Goal: Information Seeking & Learning: Find specific fact

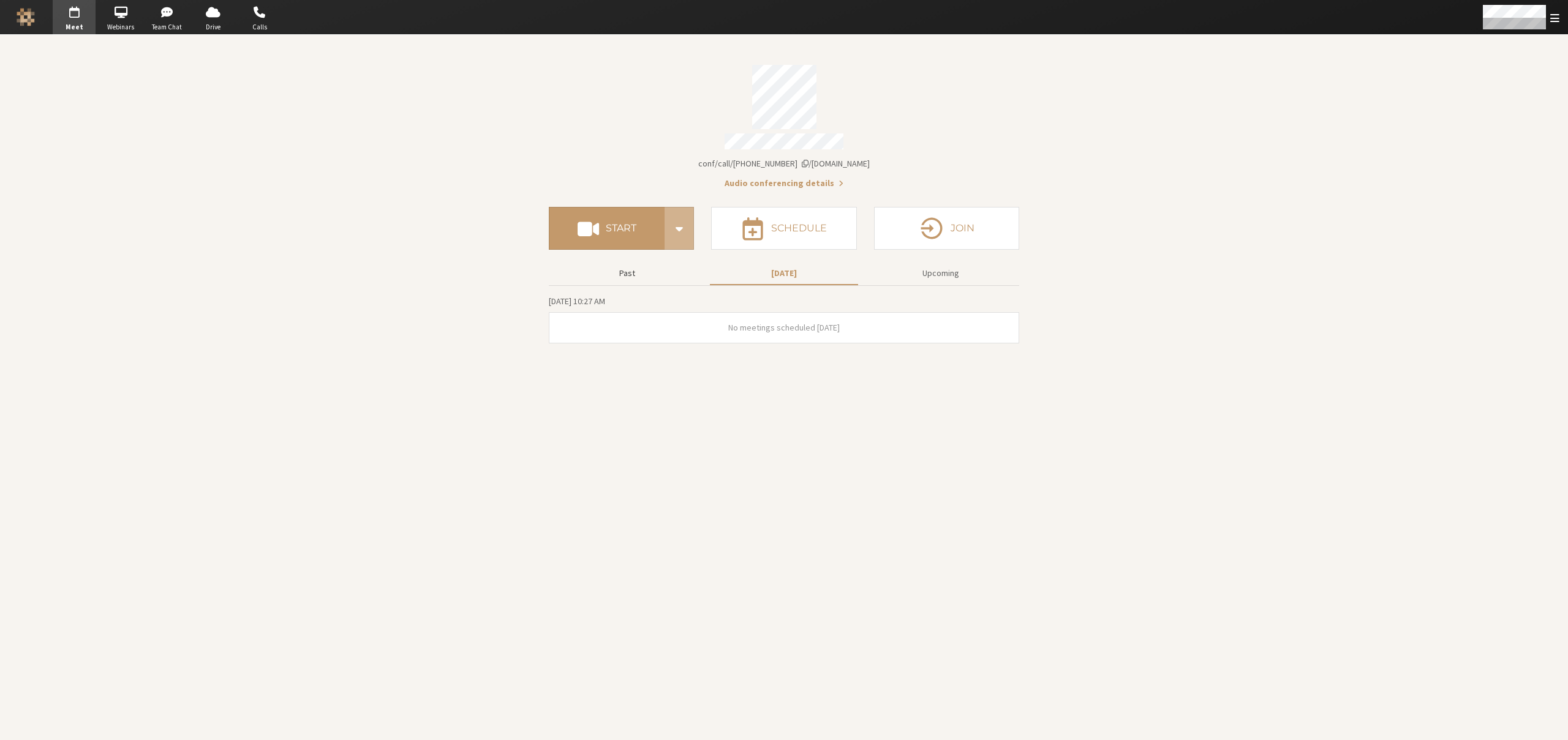
click at [624, 263] on button "Past" at bounding box center [627, 273] width 148 height 21
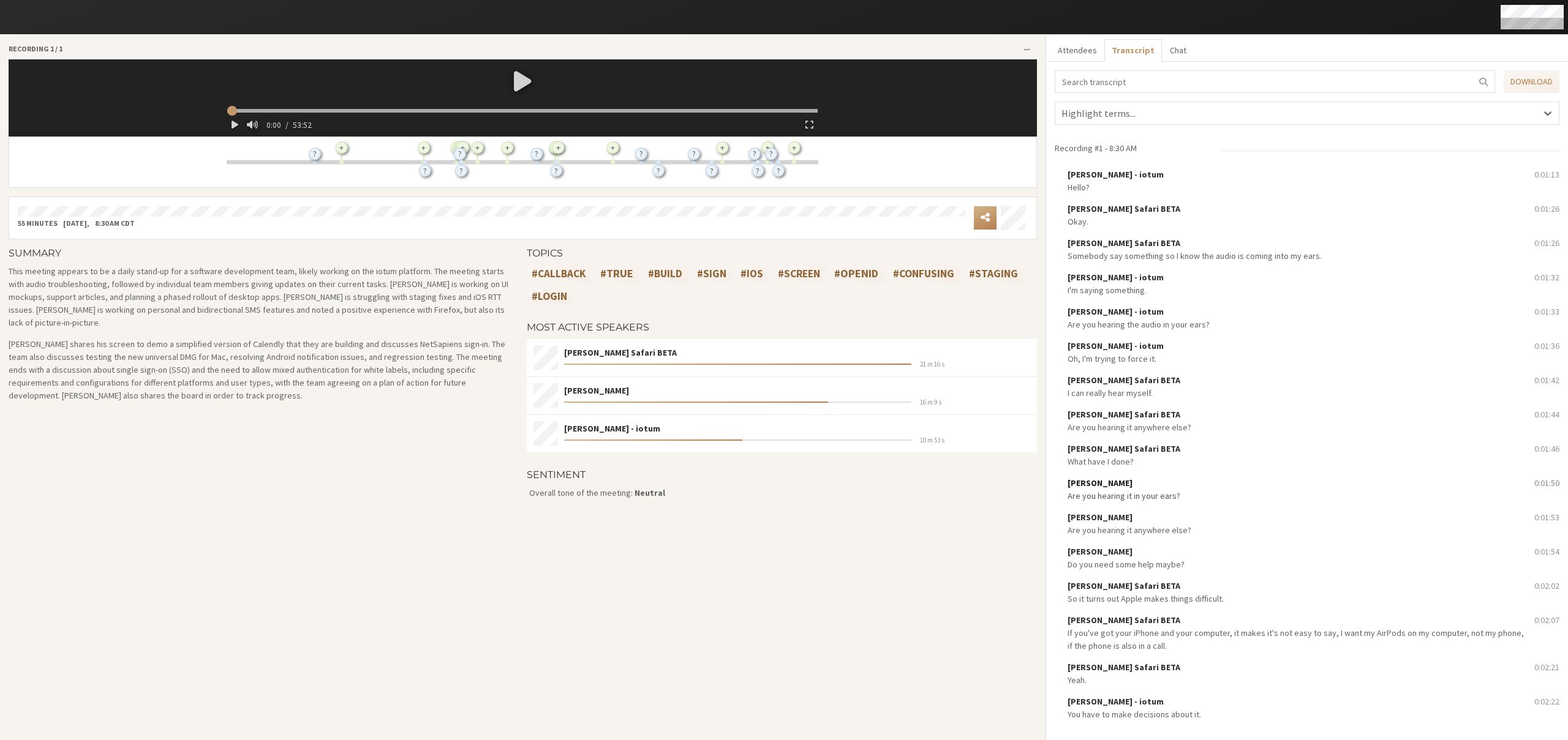
click at [1153, 485] on div "[PERSON_NAME]" at bounding box center [1296, 483] width 458 height 13
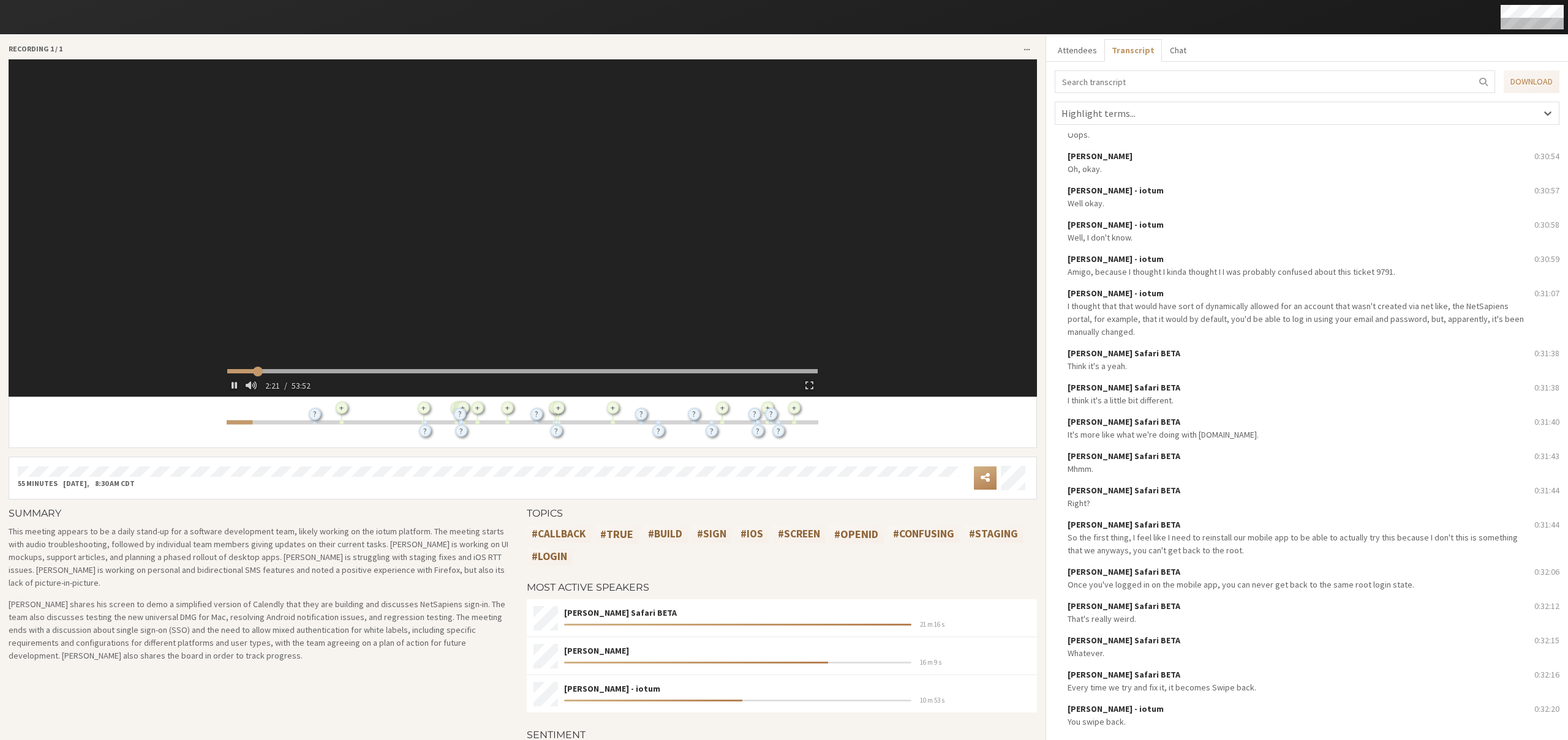
scroll to position [13744, 0]
click at [1139, 88] on input "search" at bounding box center [1274, 82] width 440 height 23
type input "142.903539"
type input "am"
type input "144.064854"
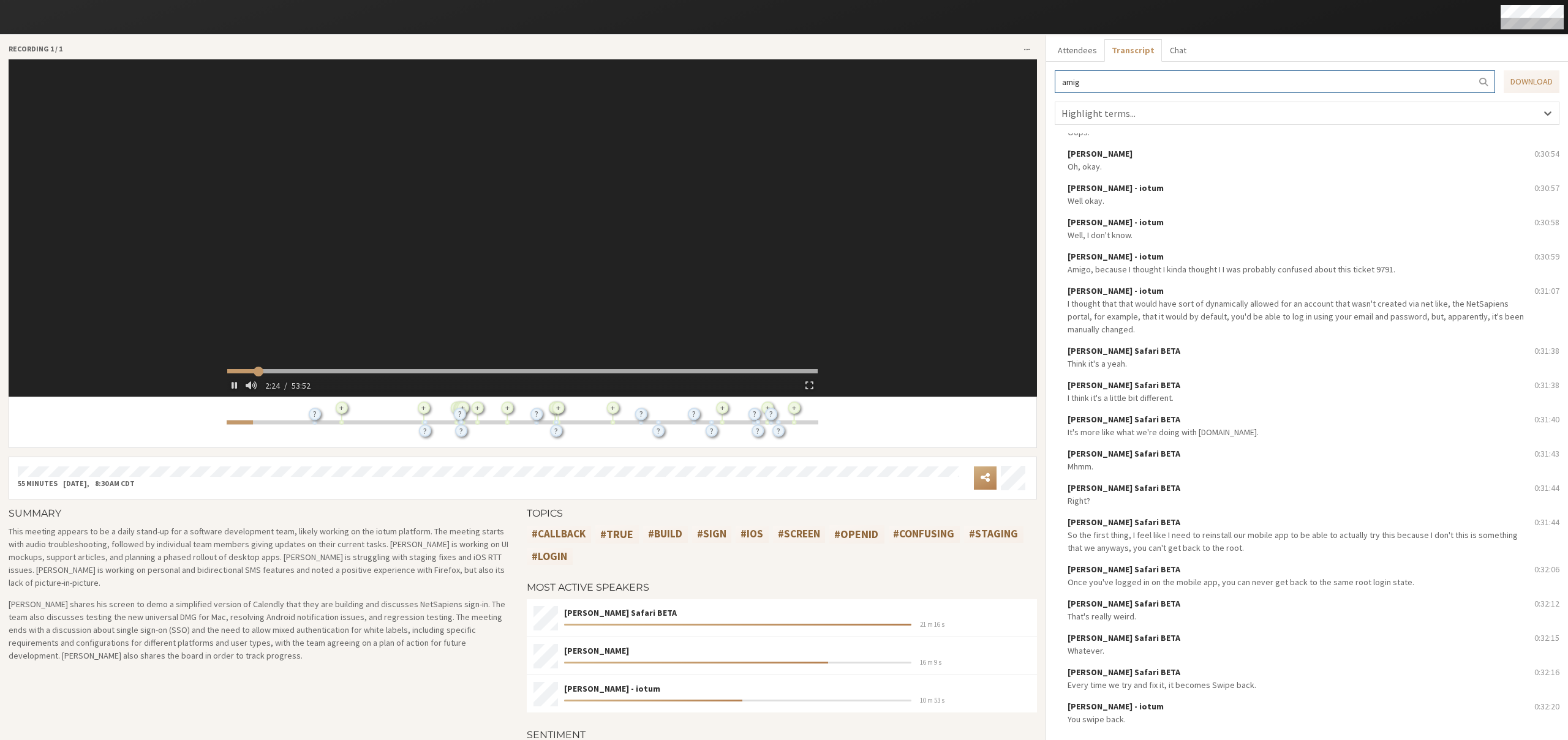
type input "amigo"
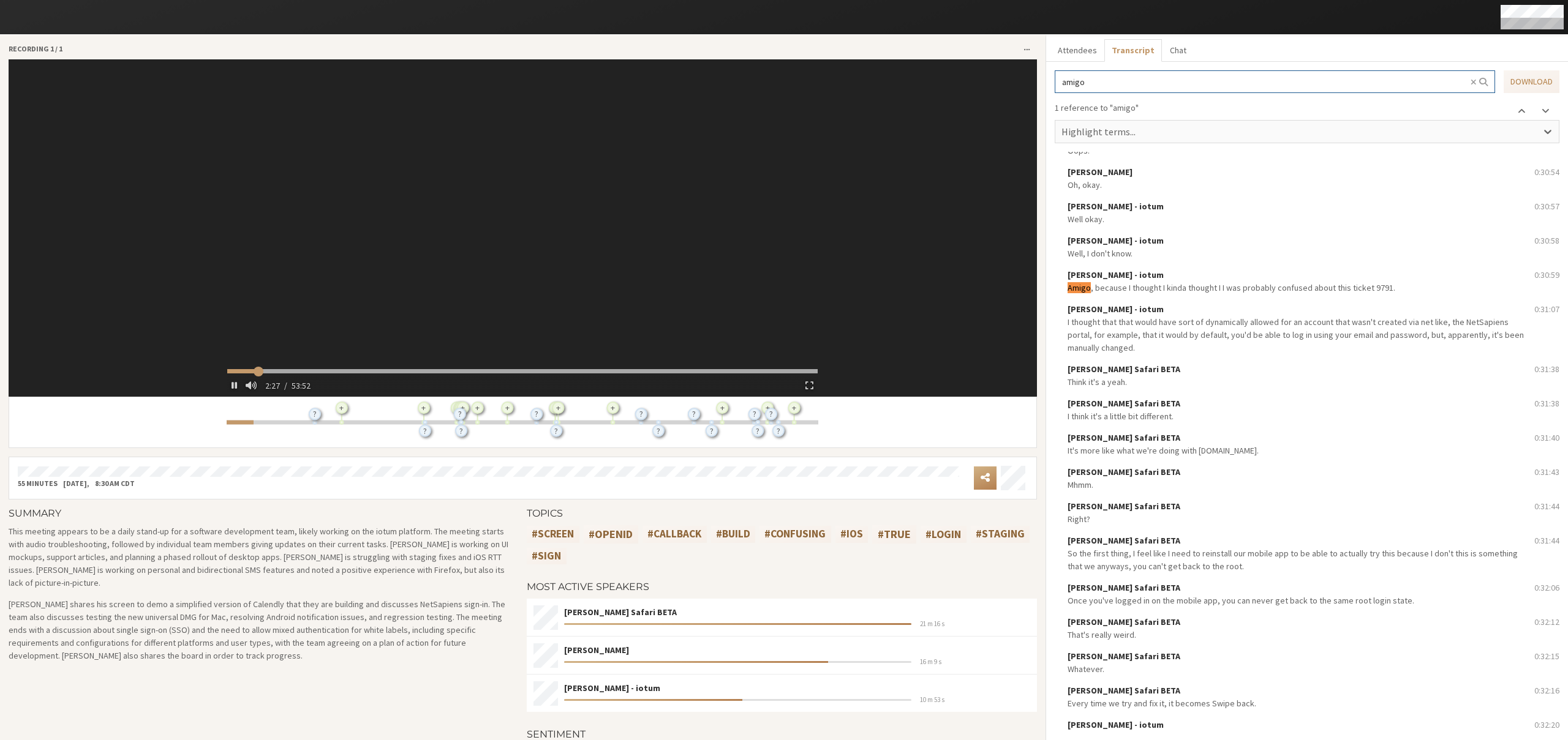
type input "148.21272"
type input "amigo"
type input "149.21297"
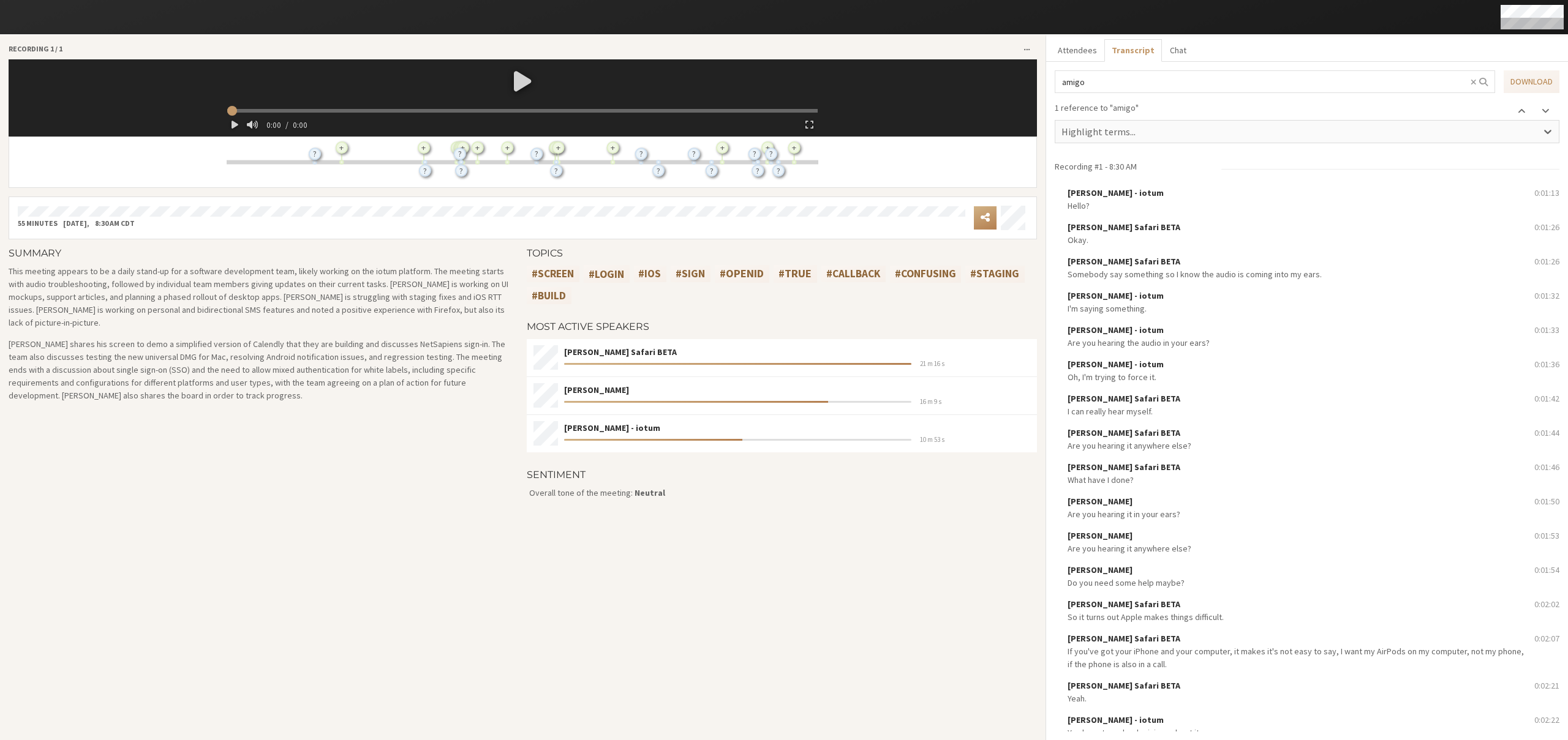
scroll to position [13391, 0]
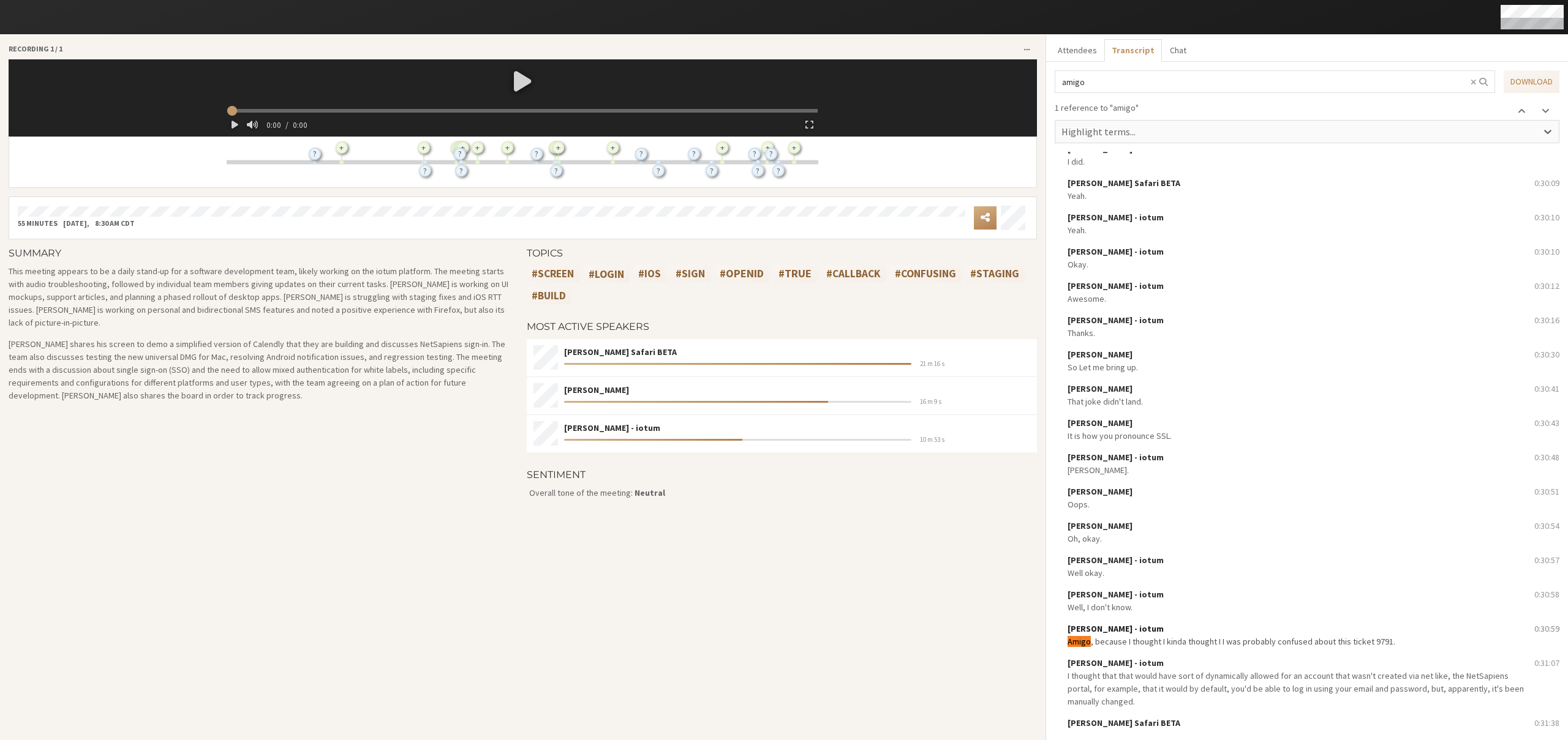
click at [1240, 636] on span ", because I thought I kinda thought I I was probably confused about this ticket…" at bounding box center [1242, 641] width 305 height 11
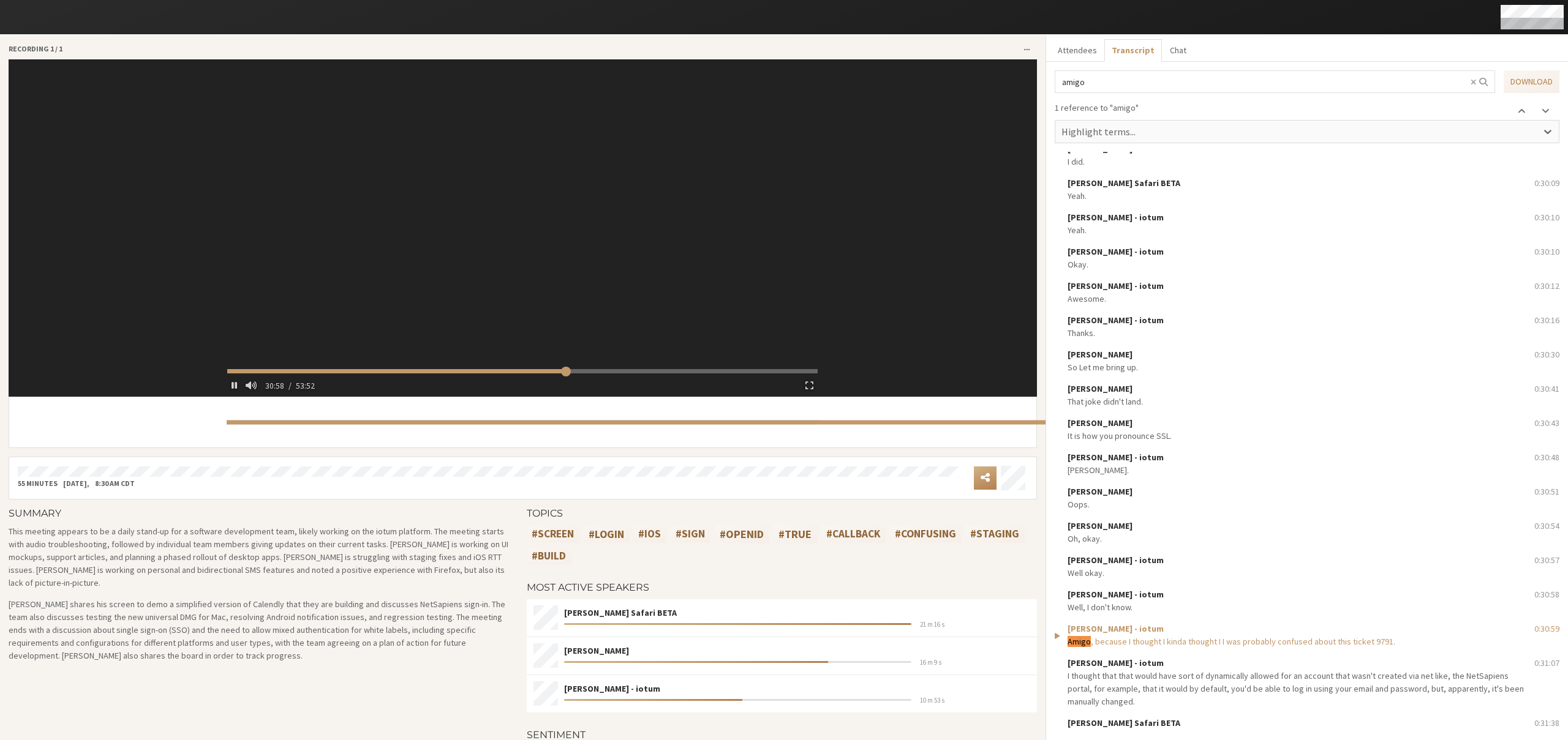
type input "0.036018"
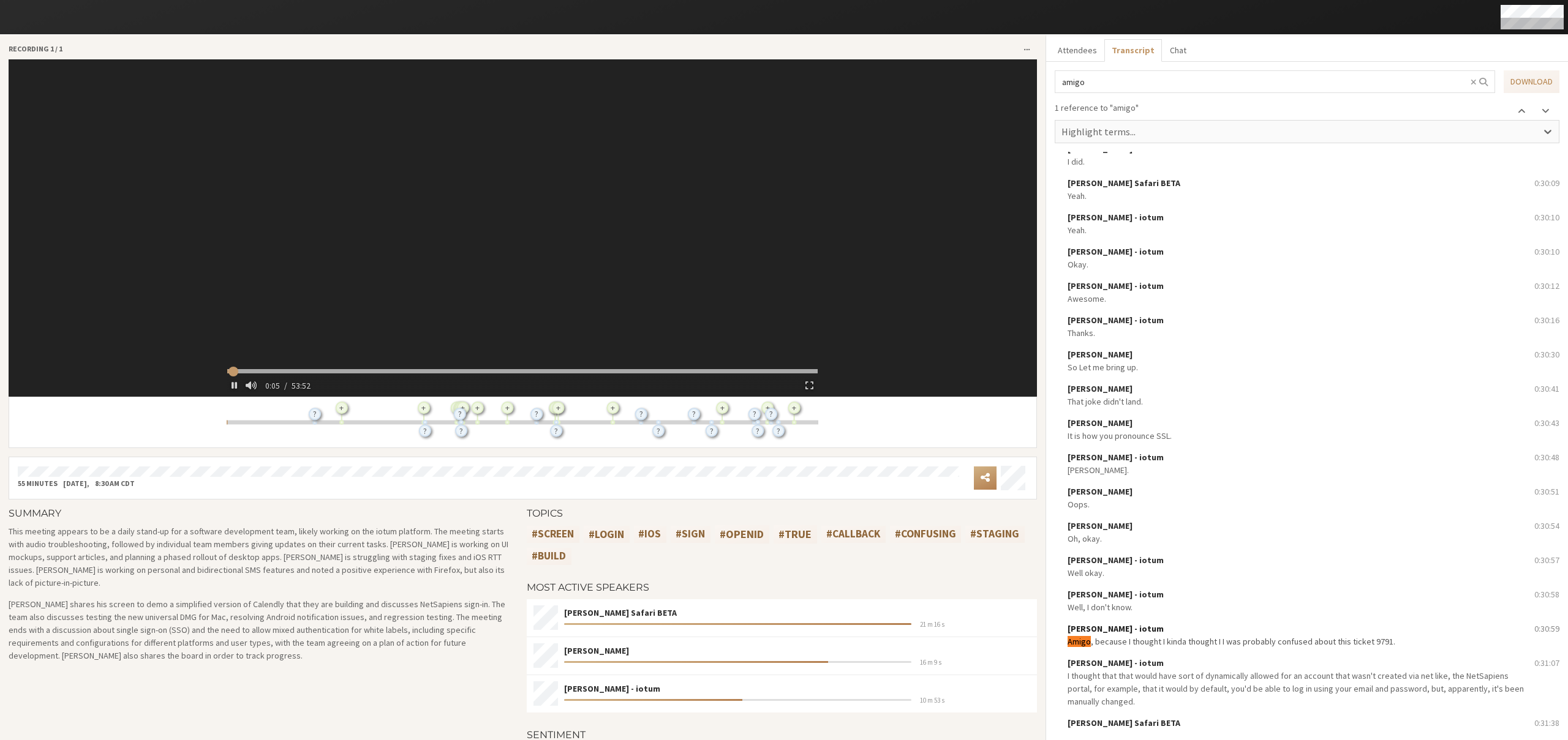
click at [1143, 636] on span ", because I thought I kinda thought I I was probably confused about this ticket…" at bounding box center [1242, 641] width 305 height 11
type input "1858.955"
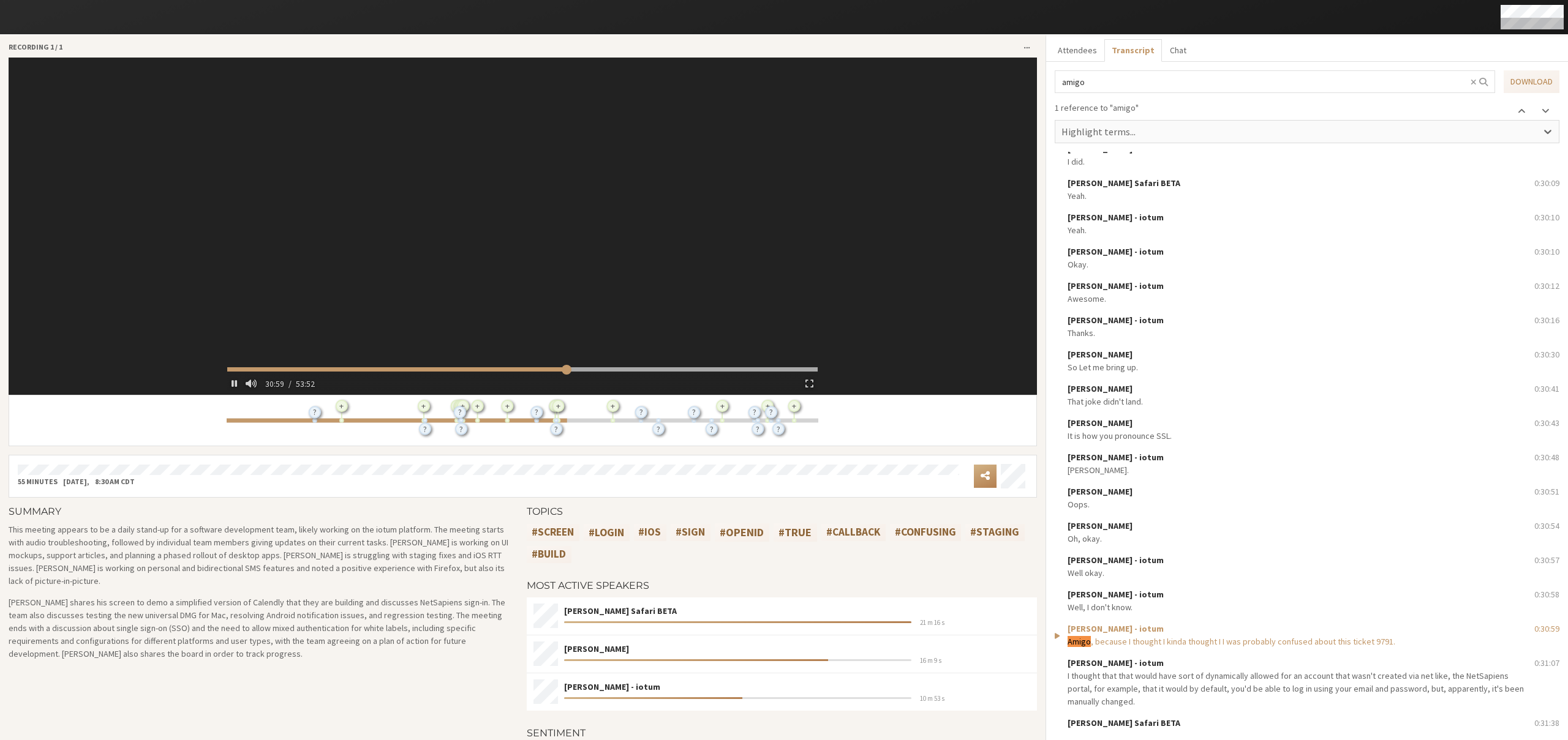
scroll to position [2, 0]
type input "1861.818546"
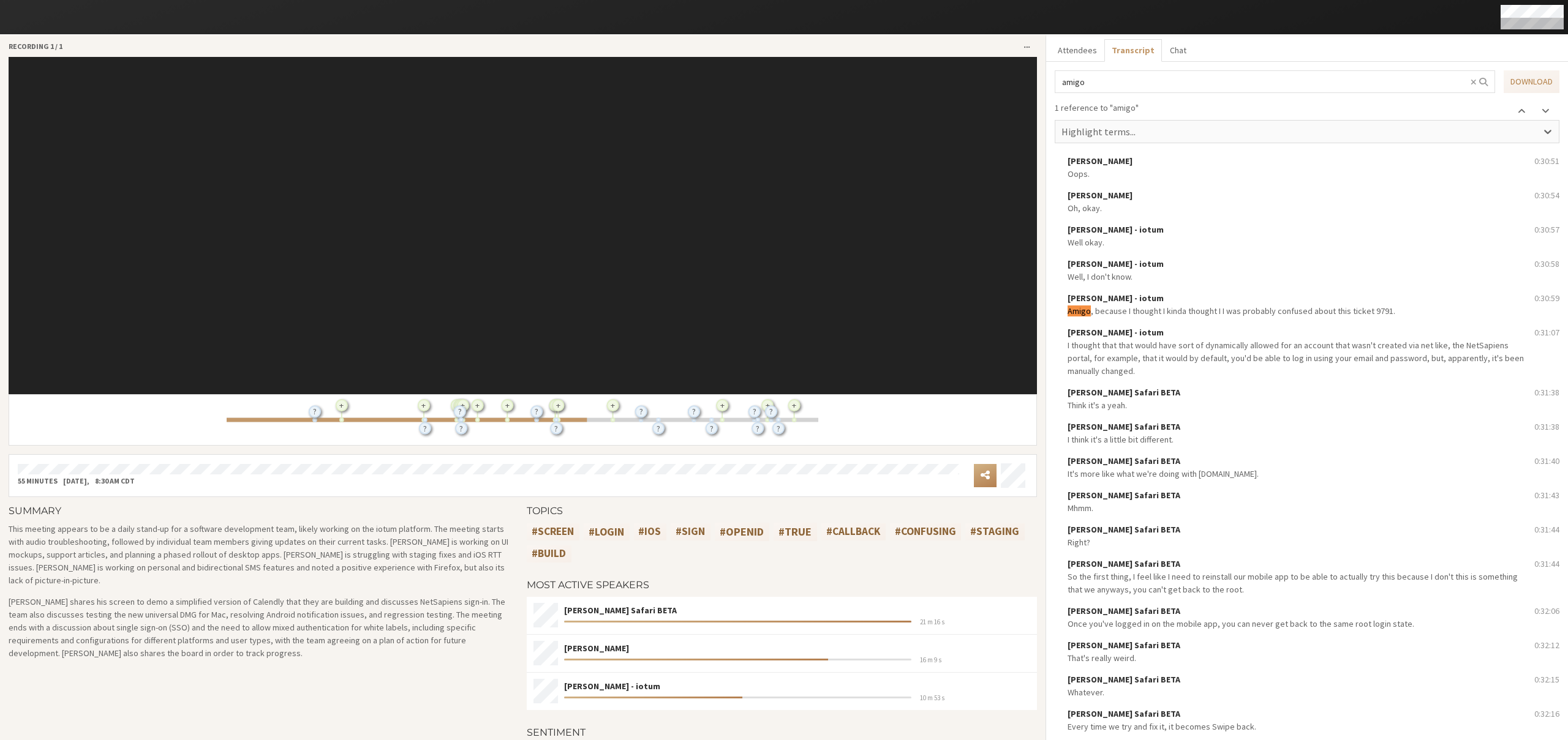
scroll to position [14052, 0]
